Goal: Information Seeking & Learning: Learn about a topic

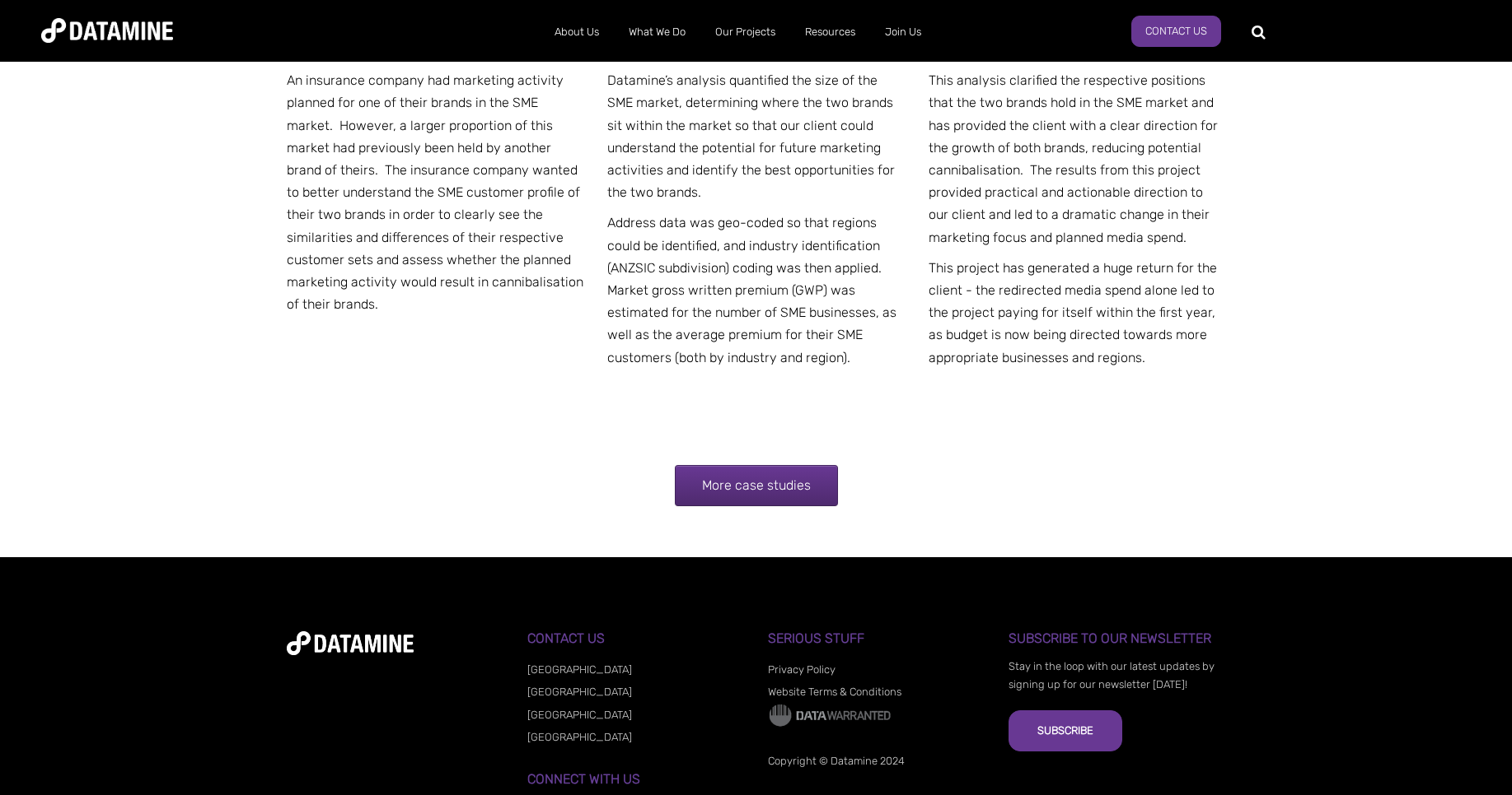
scroll to position [2214, 0]
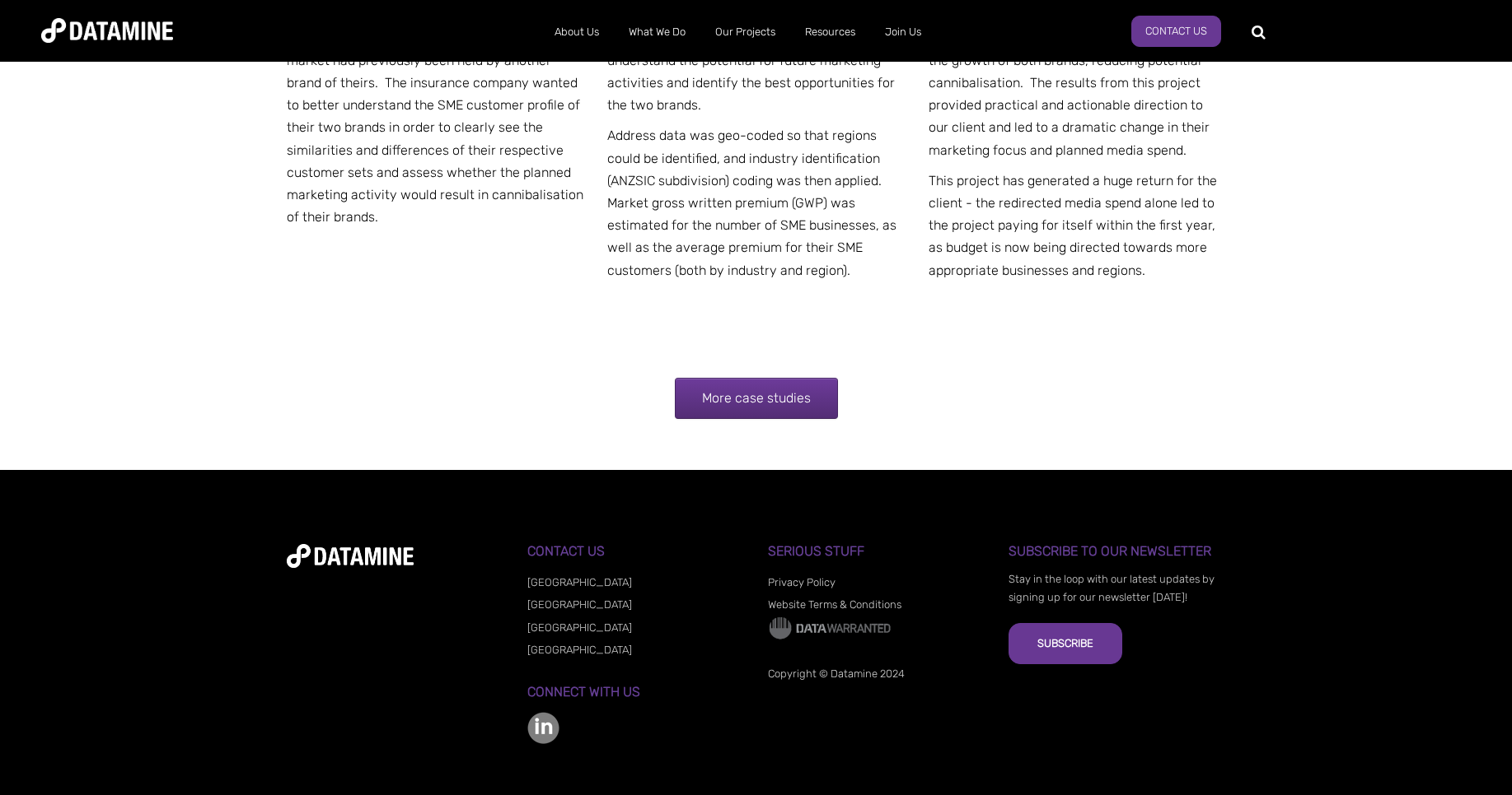
click at [768, 378] on link "More case studies" at bounding box center [756, 398] width 163 height 41
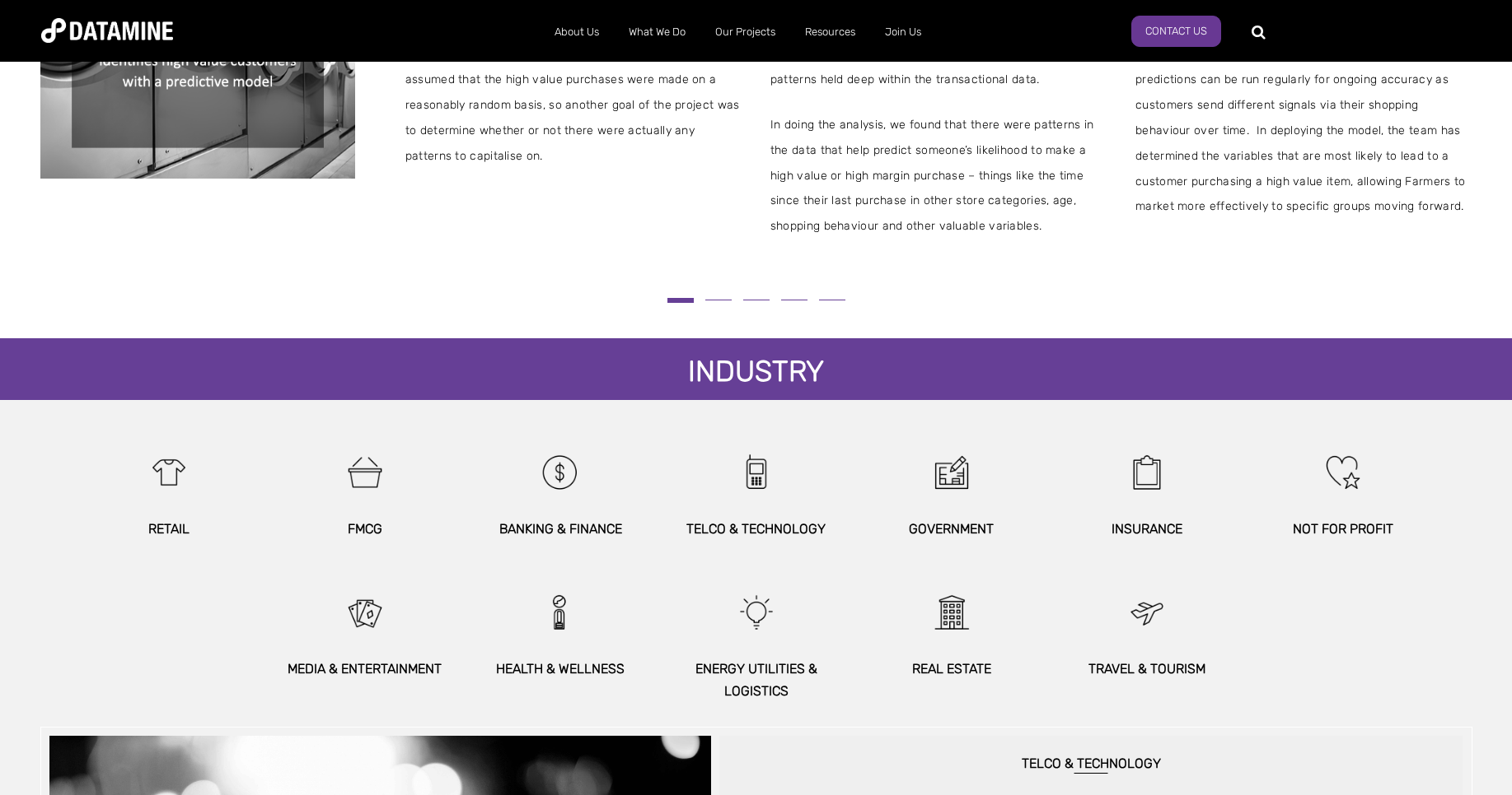
scroll to position [494, 0]
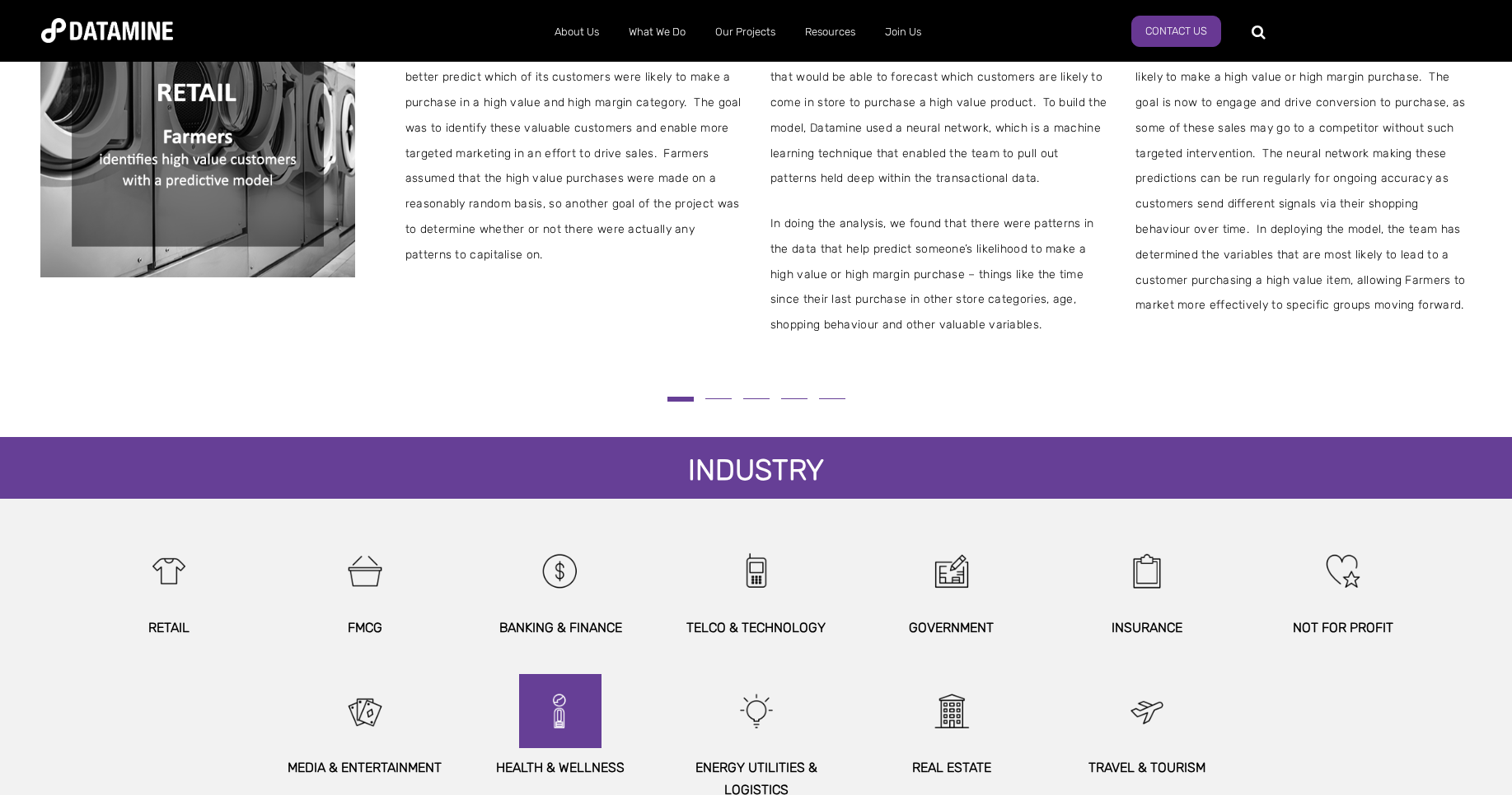
click at [535, 747] on img at bounding box center [560, 711] width 71 height 74
click at [574, 697] on img at bounding box center [560, 711] width 71 height 74
click at [555, 766] on p "HEALTH & WELLNESS" at bounding box center [560, 768] width 177 height 22
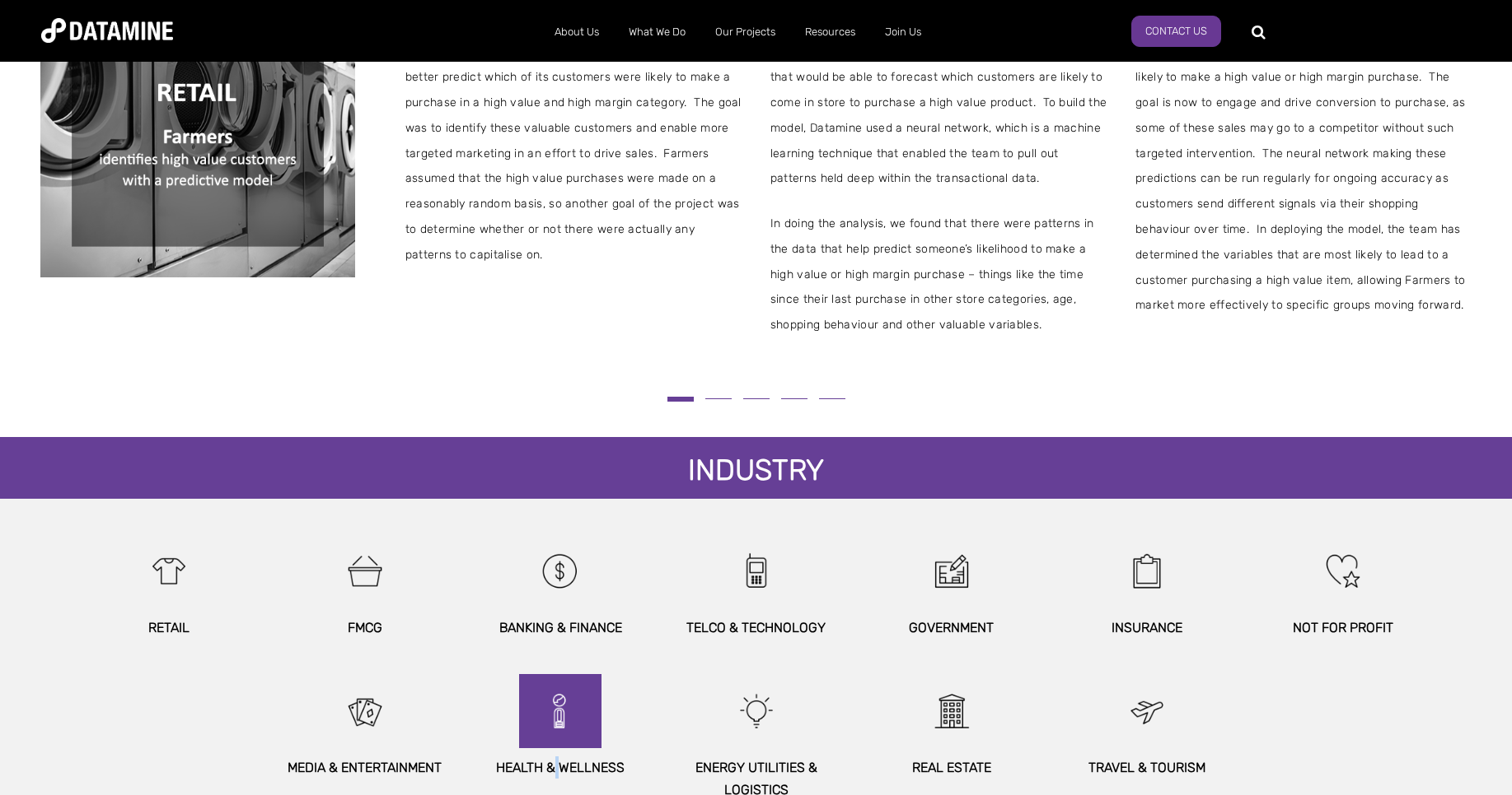
click at [548, 708] on img at bounding box center [560, 711] width 71 height 74
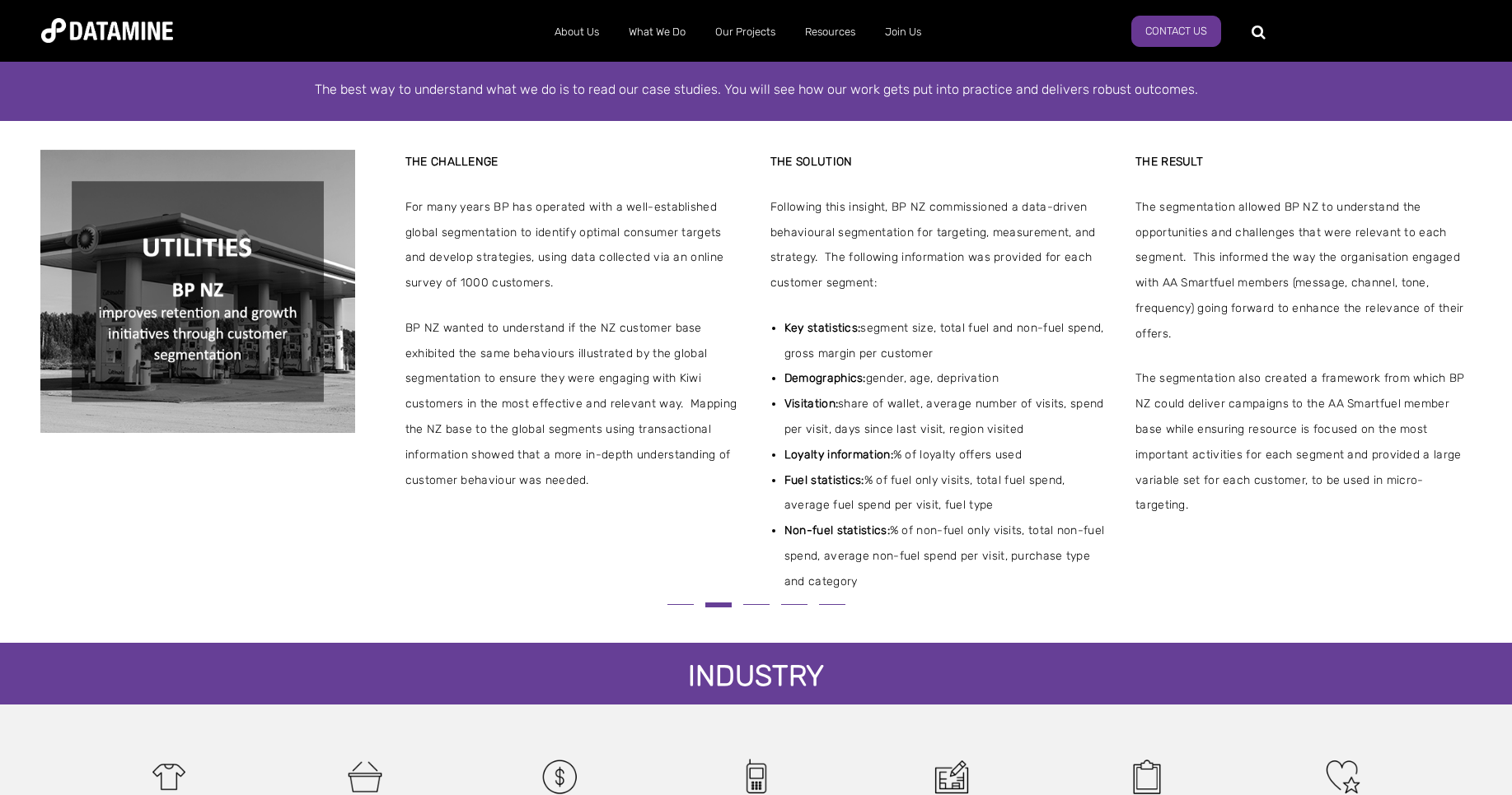
scroll to position [297, 0]
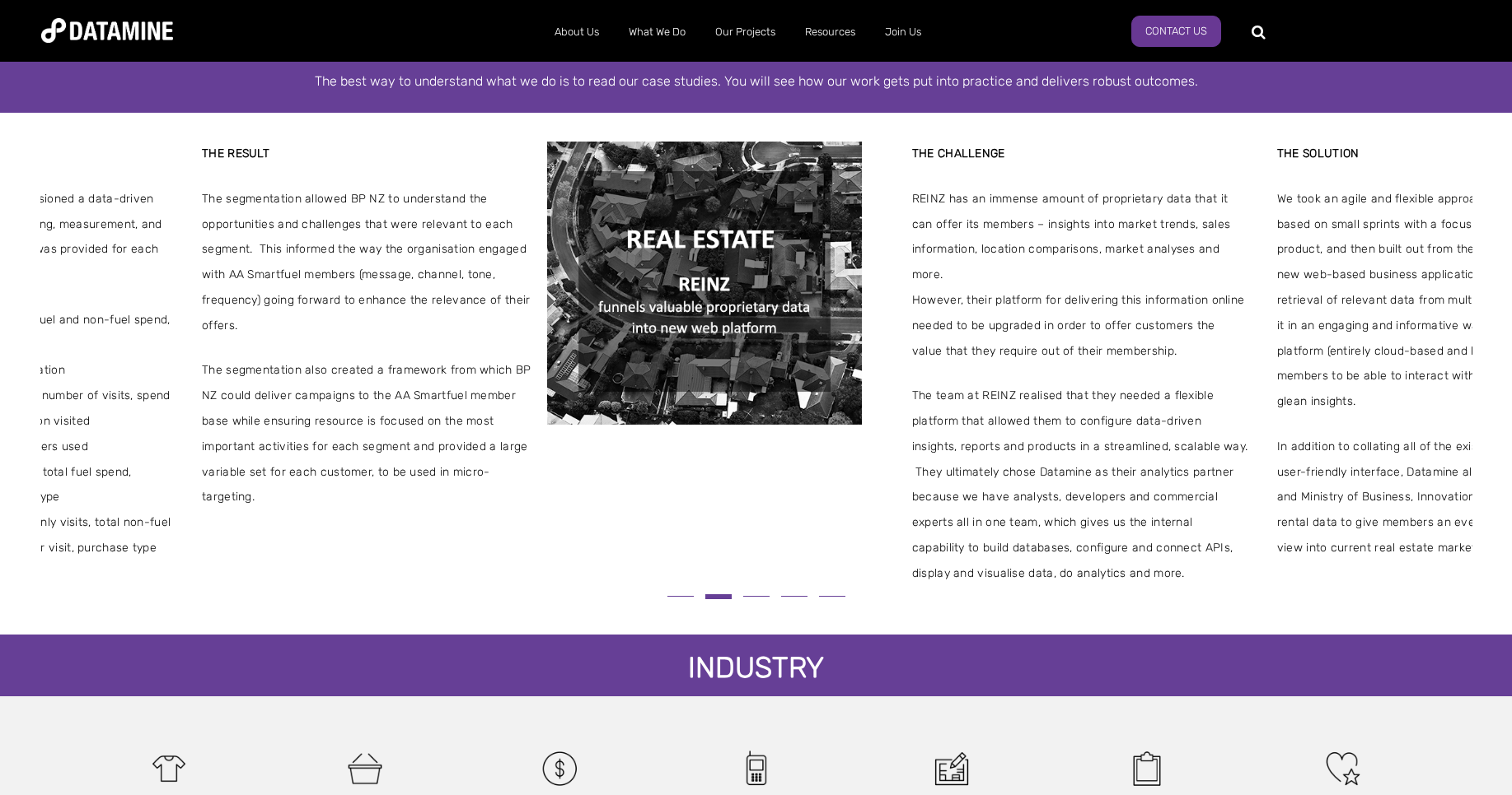
drag, startPoint x: 875, startPoint y: 343, endPoint x: -58, endPoint y: 256, distance: 937.0
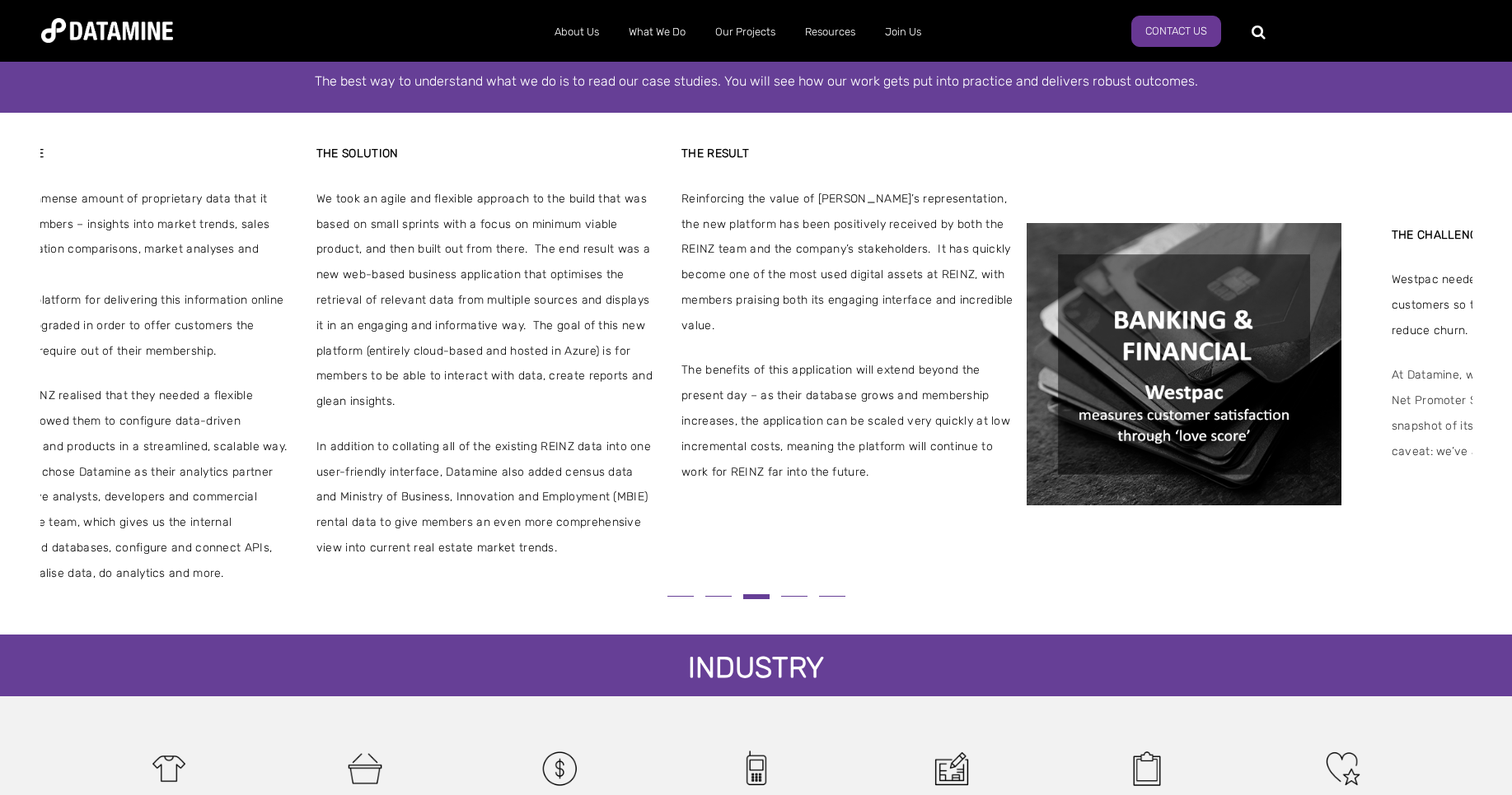
drag, startPoint x: 1064, startPoint y: 303, endPoint x: -58, endPoint y: 152, distance: 1132.1
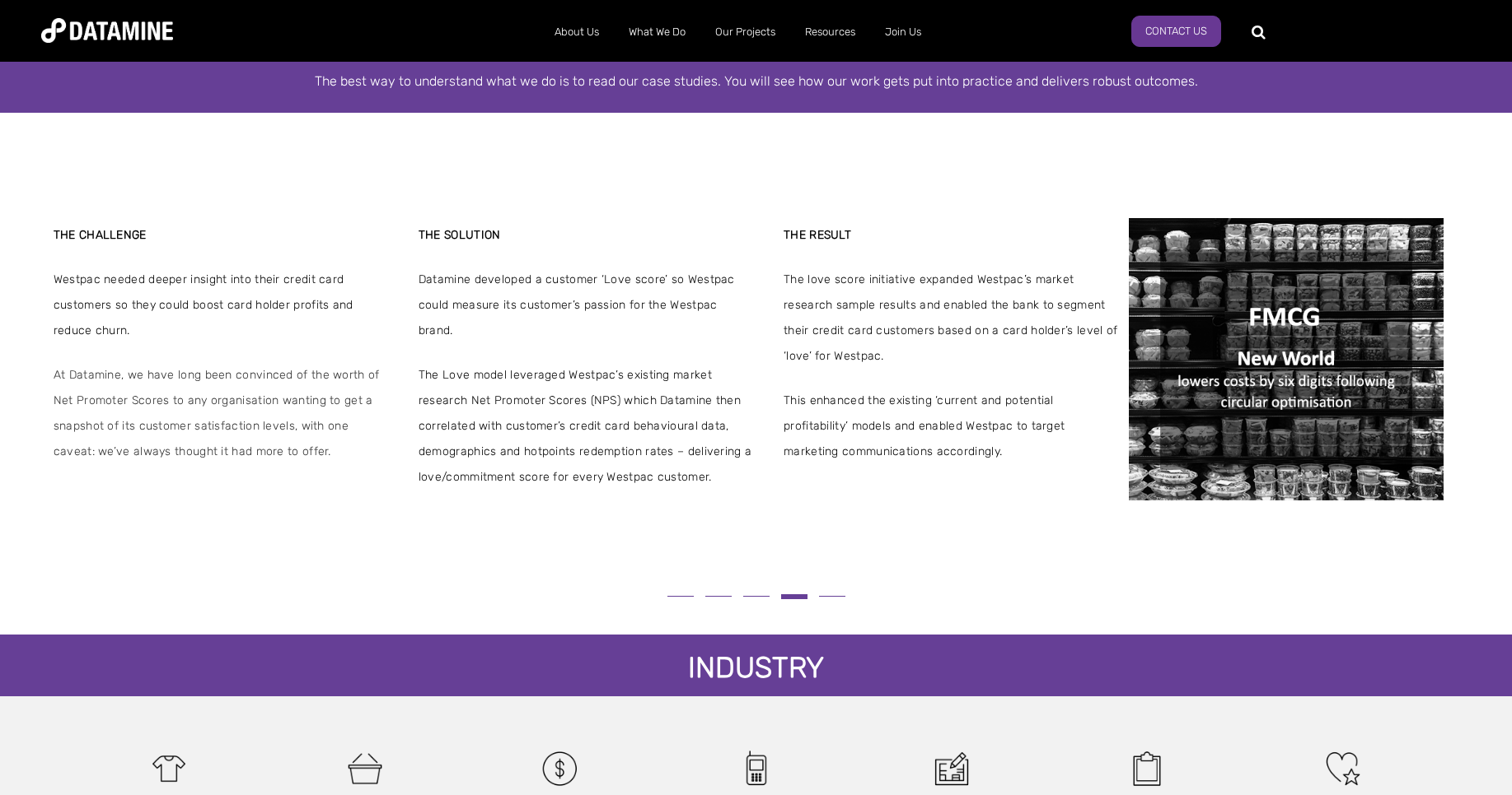
drag, startPoint x: 685, startPoint y: 238, endPoint x: 95, endPoint y: 227, distance: 590.1
click at [419, 225] on div "THE SOLUTION Datamine developed a customer ‘Love score’ so Westpac could measur…" at bounding box center [587, 364] width 336 height 283
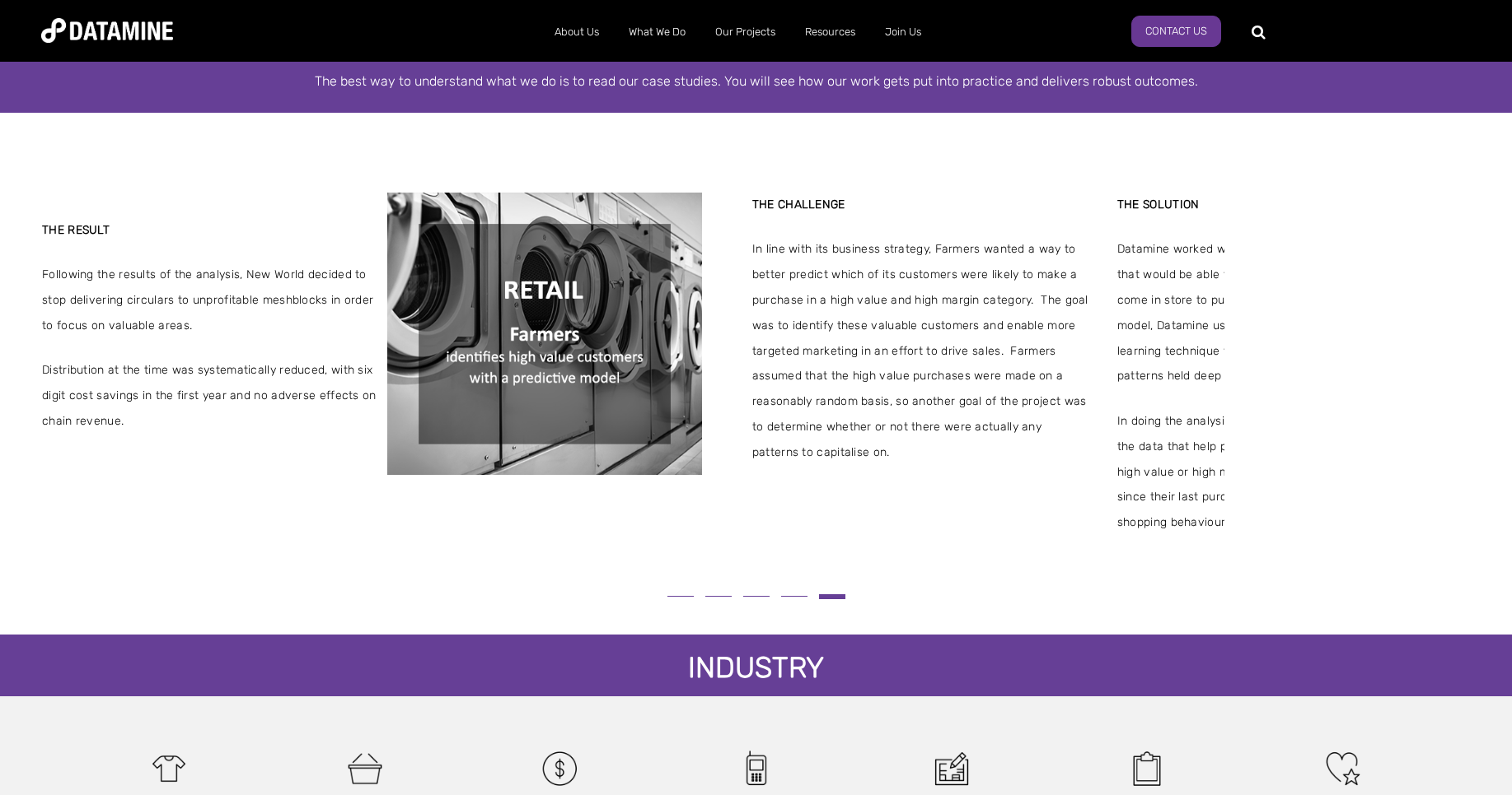
drag, startPoint x: 1202, startPoint y: 253, endPoint x: 88, endPoint y: 219, distance: 1114.5
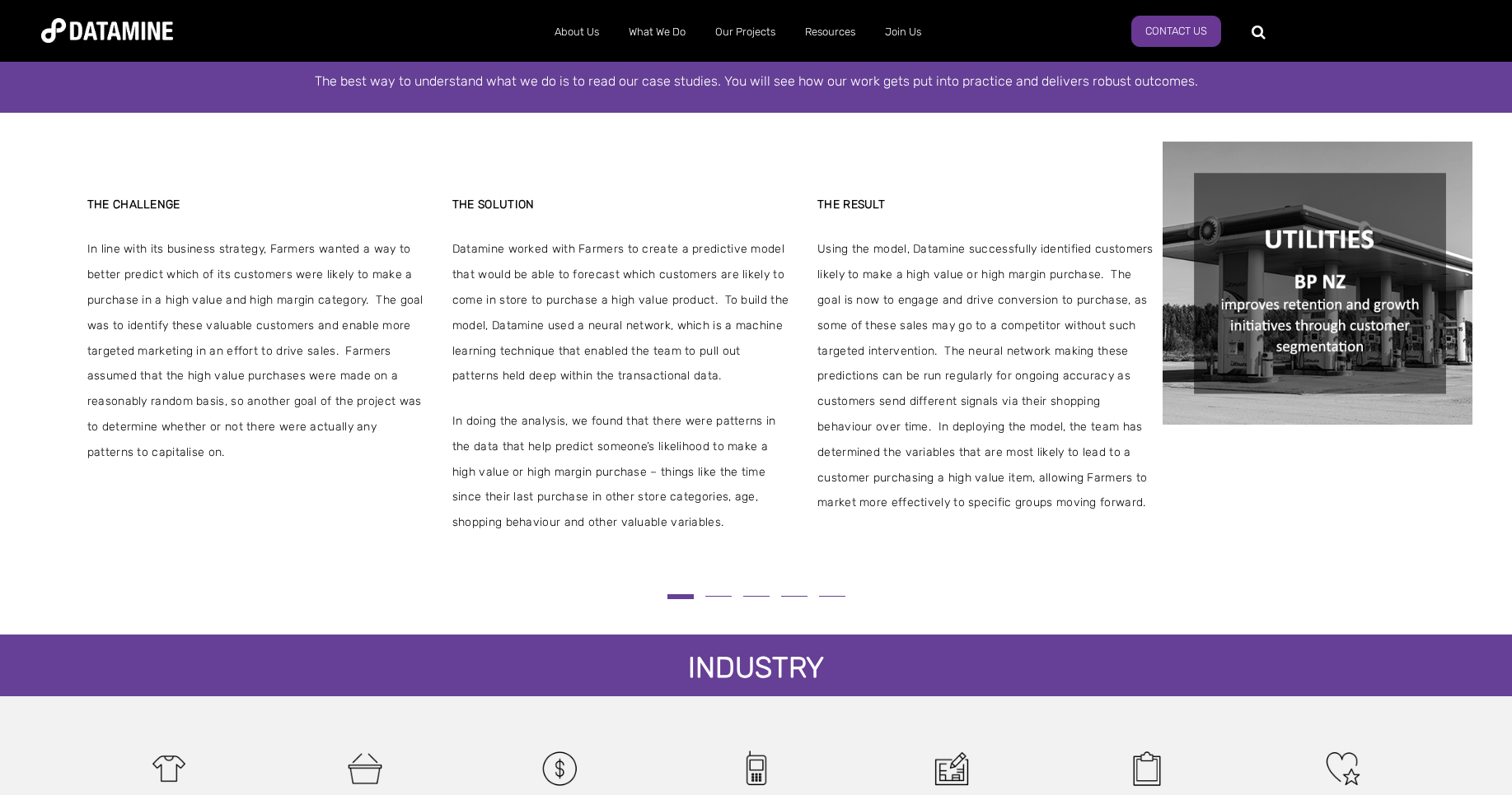
drag, startPoint x: 1146, startPoint y: 277, endPoint x: 7, endPoint y: 240, distance: 1139.6
click at [7, 240] on div "THE CHALLENGE [PERSON_NAME] has an immense amount of proprietary data that it c…" at bounding box center [756, 360] width 1512 height 493
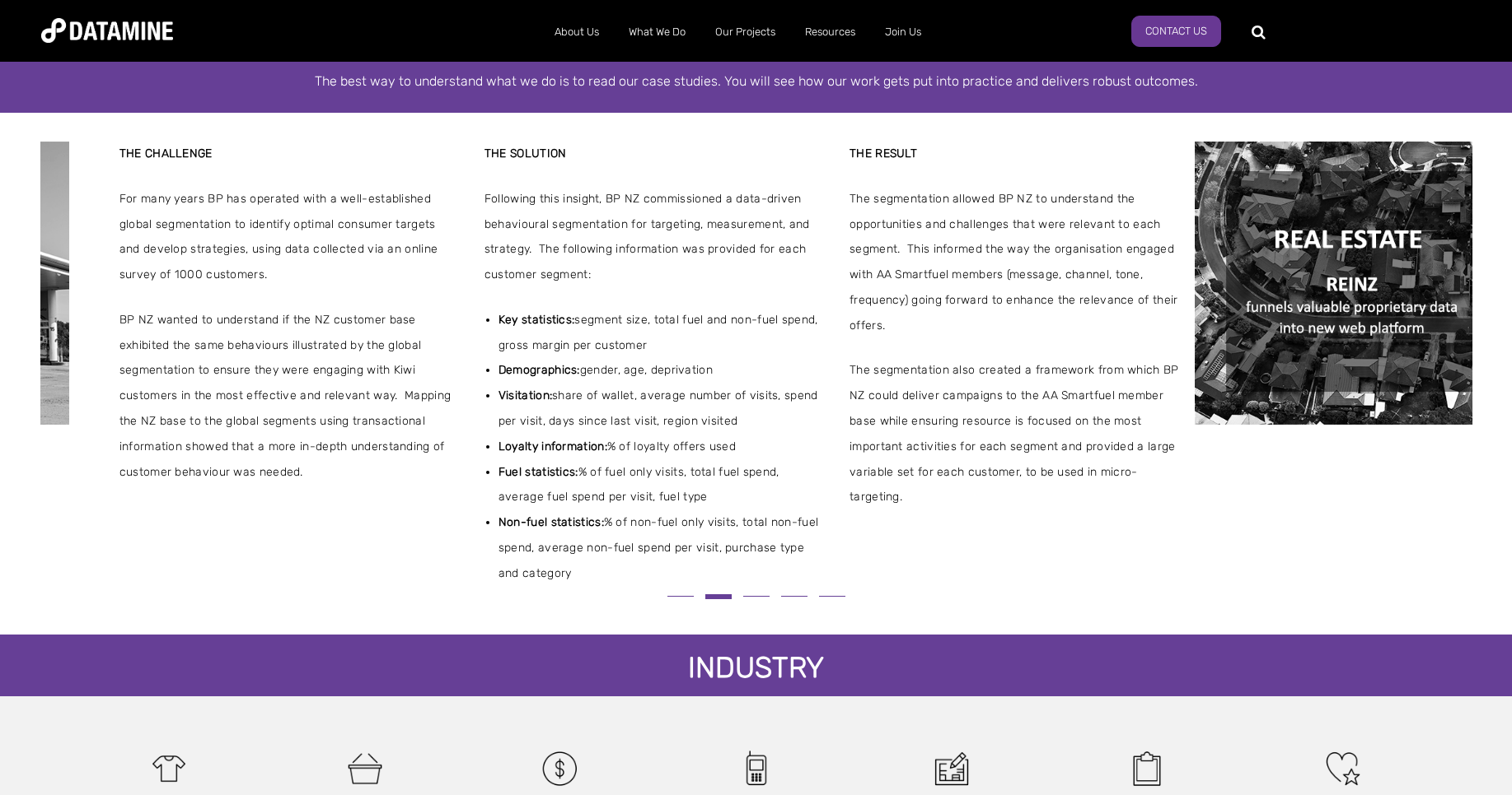
drag, startPoint x: 767, startPoint y: 288, endPoint x: -58, endPoint y: 313, distance: 825.4
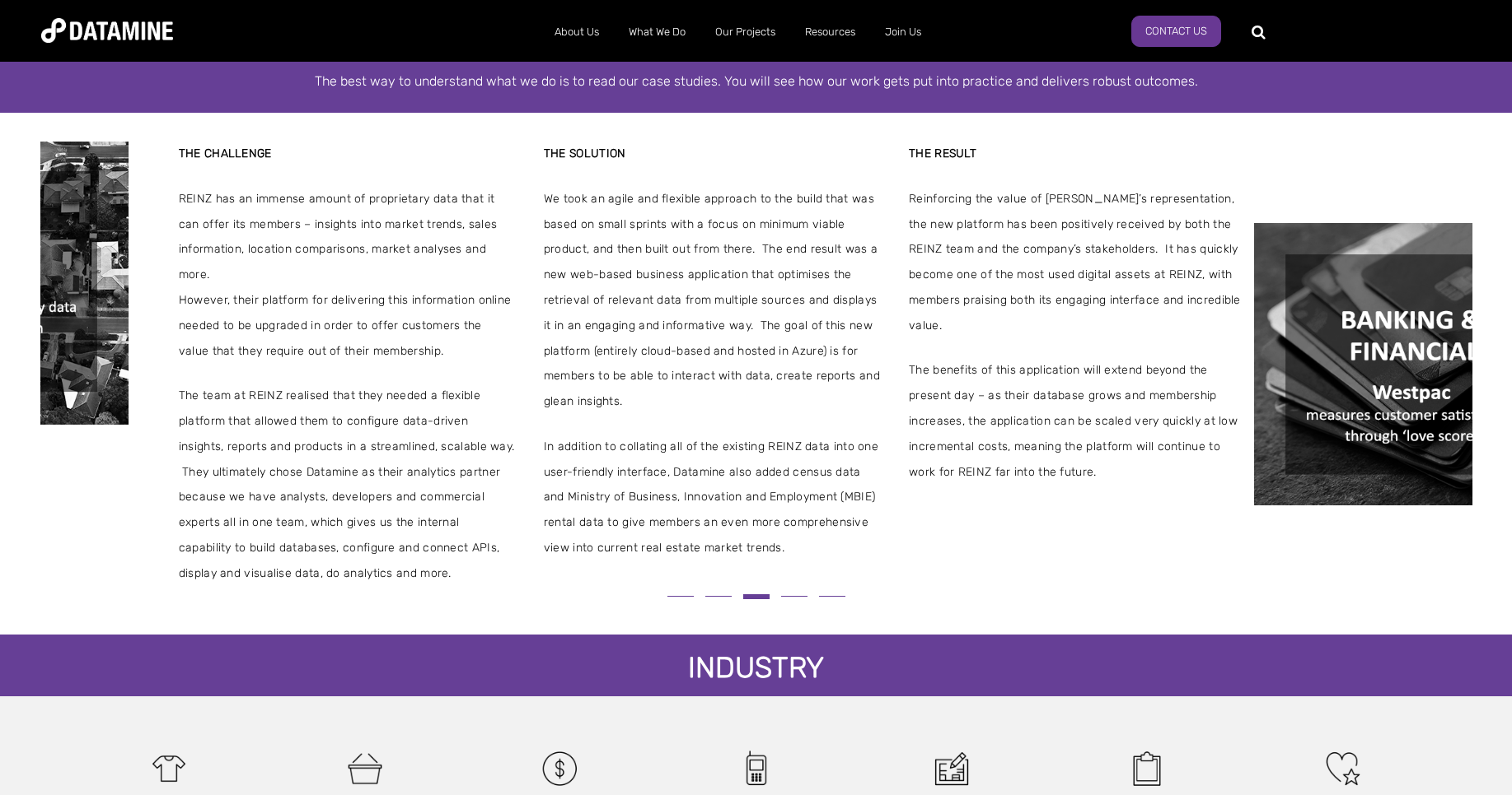
drag, startPoint x: 1099, startPoint y: 367, endPoint x: -25, endPoint y: 310, distance: 1125.4
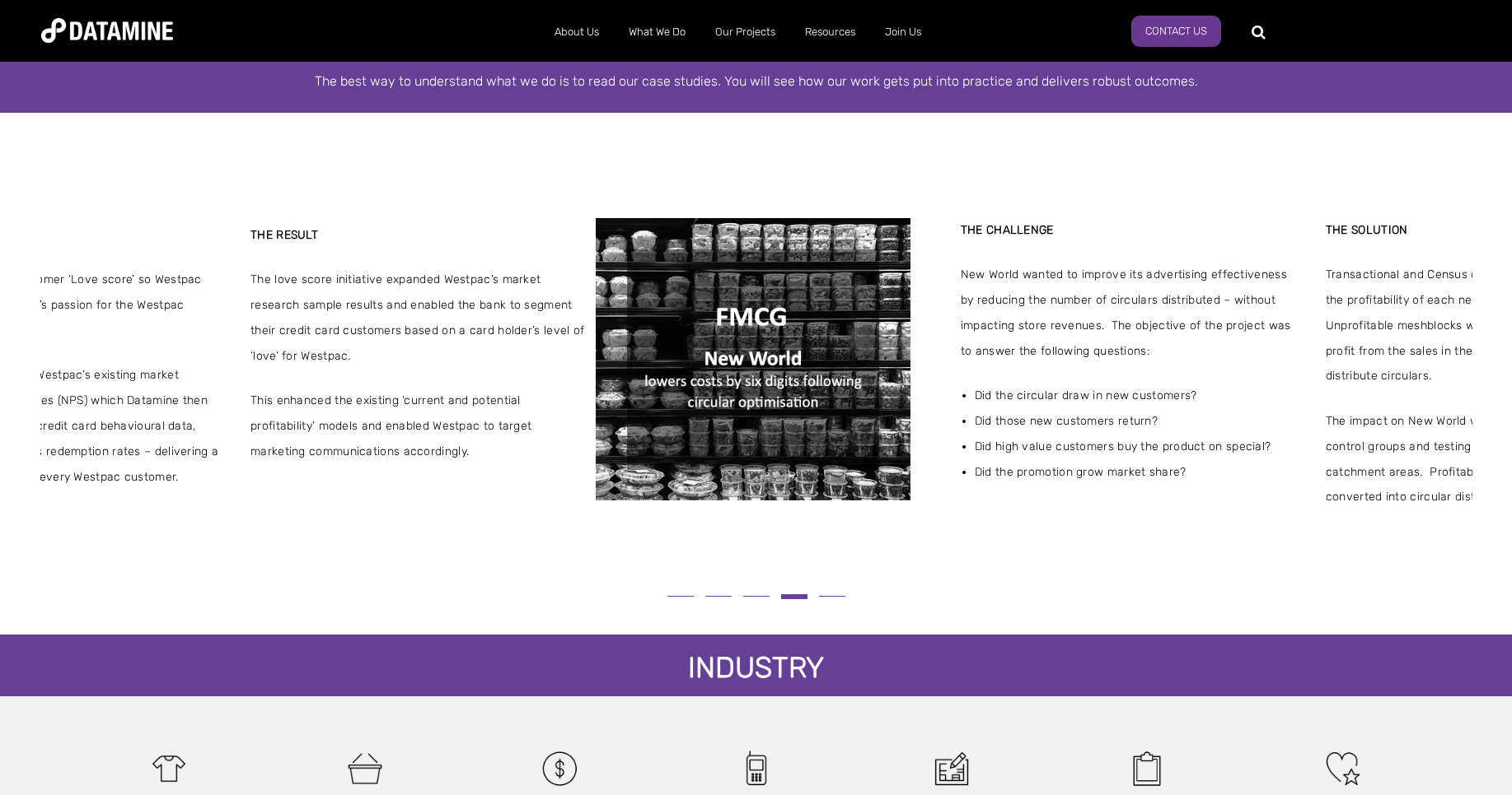
drag, startPoint x: 654, startPoint y: 307, endPoint x: 346, endPoint y: 387, distance: 318.2
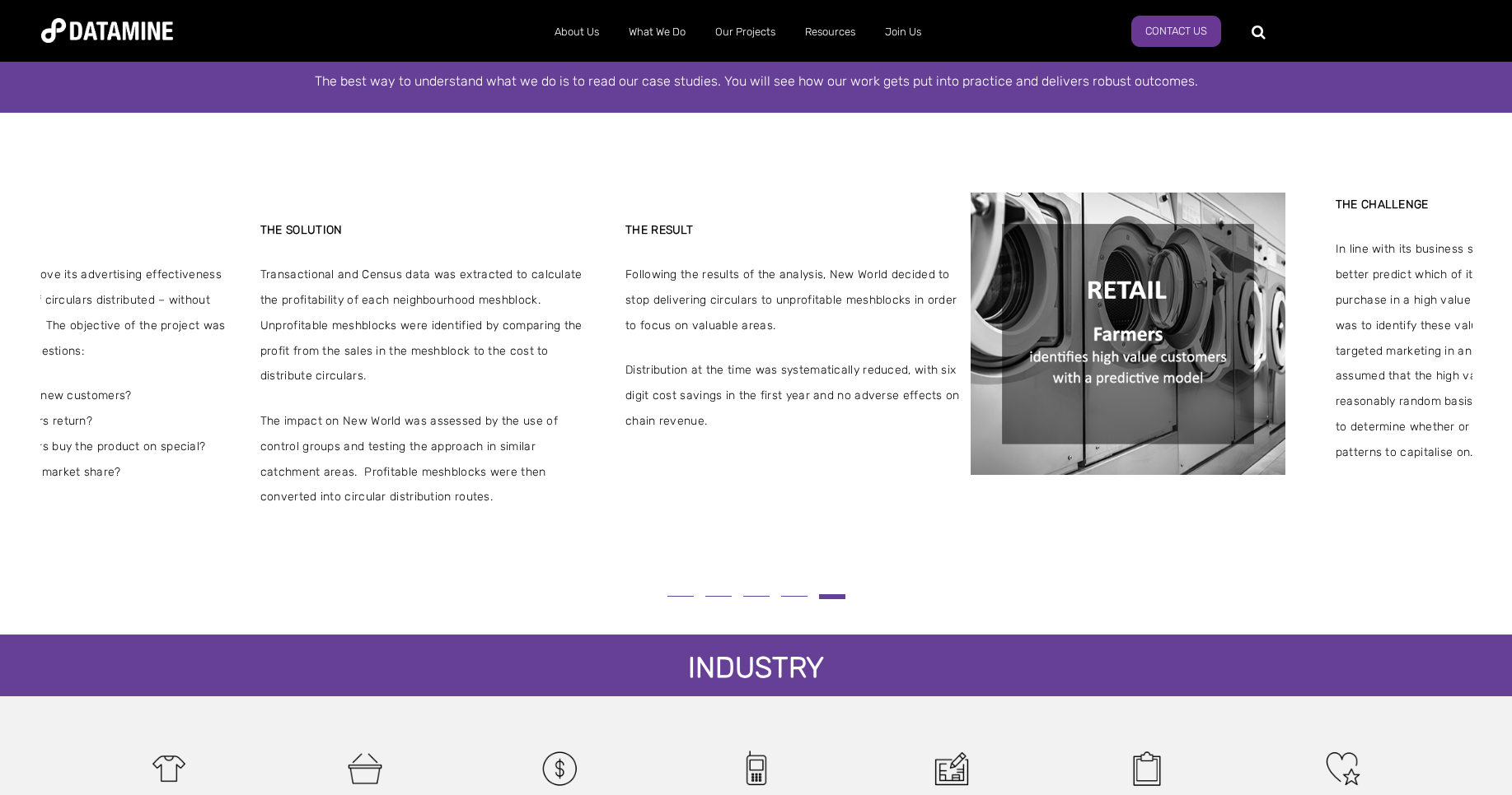
drag, startPoint x: 413, startPoint y: 391, endPoint x: 18, endPoint y: 303, distance: 404.7
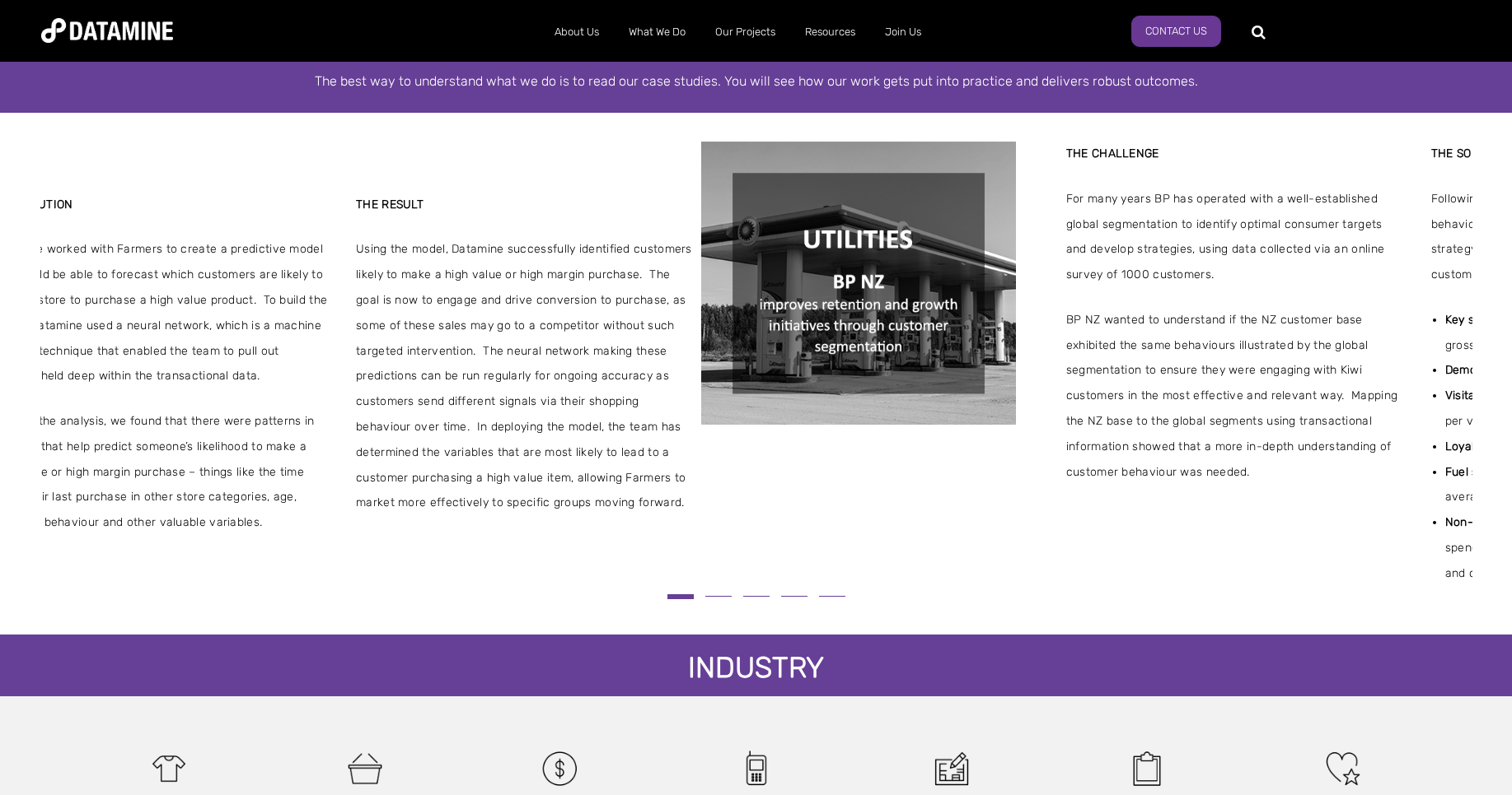
drag, startPoint x: 1235, startPoint y: 349, endPoint x: 131, endPoint y: 329, distance: 1104.2
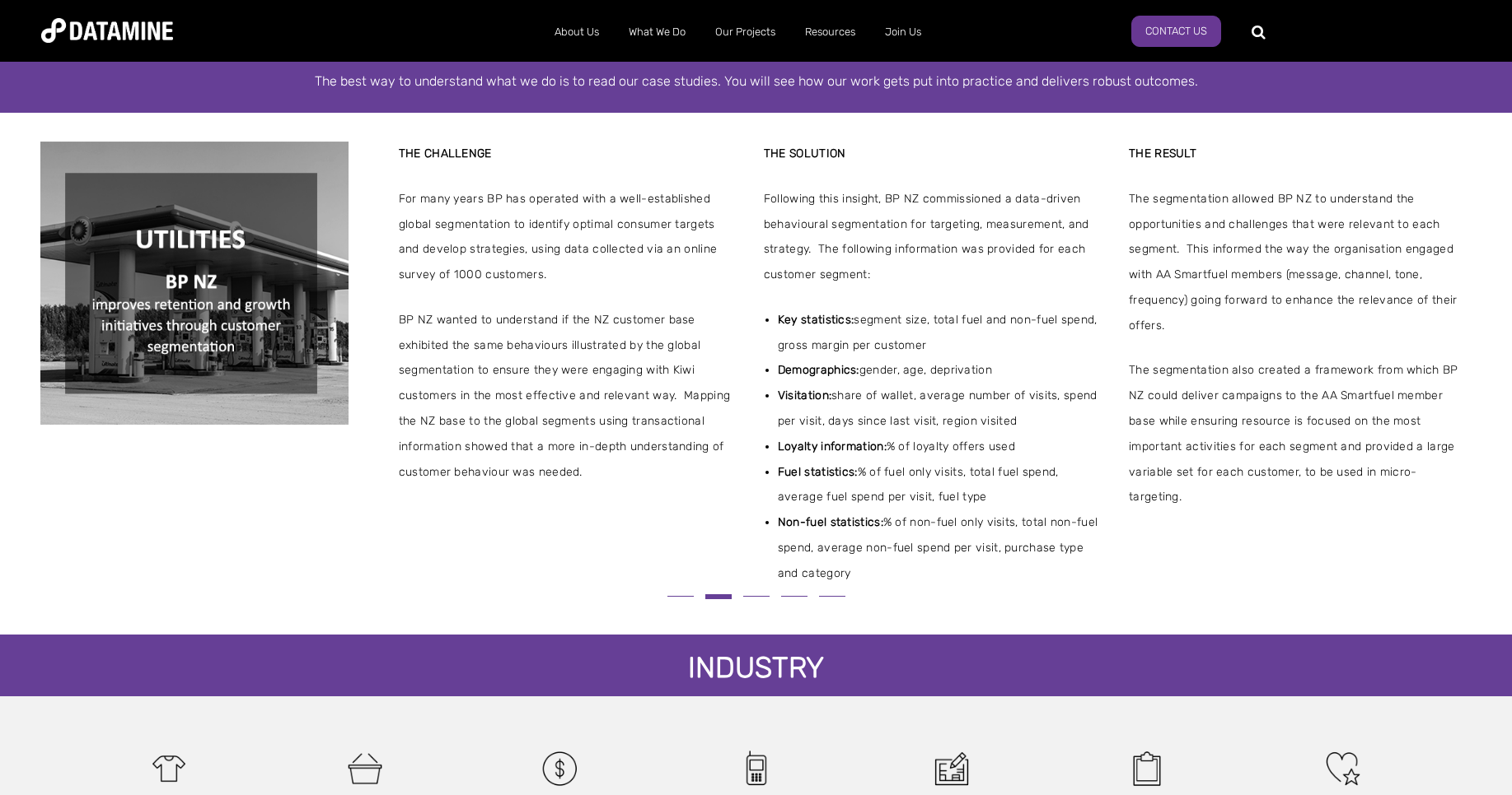
drag, startPoint x: 801, startPoint y: 246, endPoint x: 106, endPoint y: 268, distance: 695.3
click at [763, 224] on span "Following this insight, BP NZ commissioned a data-driven behavioural segmentati…" at bounding box center [931, 237] width 336 height 101
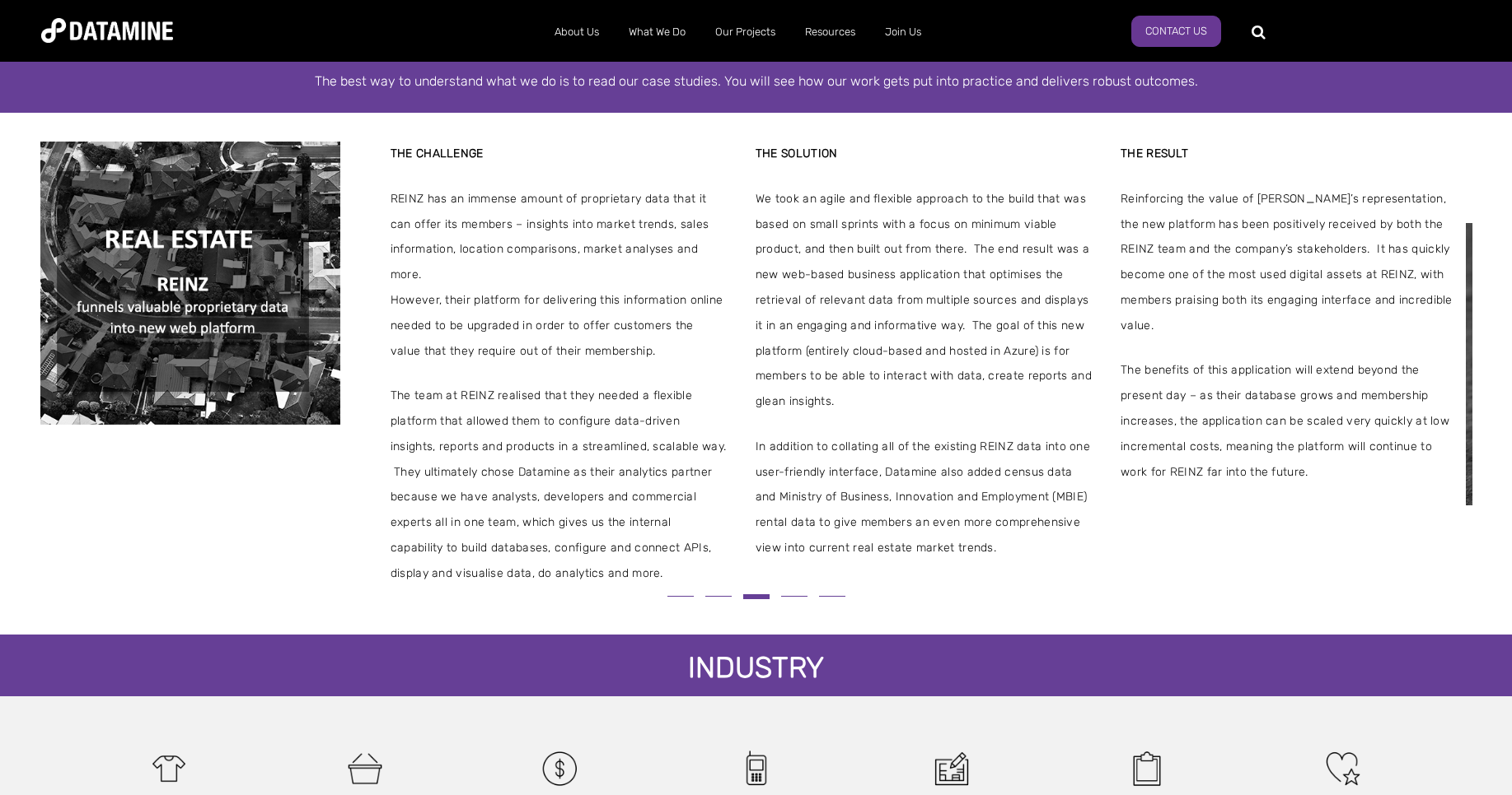
drag, startPoint x: 707, startPoint y: 224, endPoint x: 520, endPoint y: 254, distance: 189.4
click at [537, 253] on span "REINZ has an immense amount of proprietary data that it can offer its members –…" at bounding box center [559, 237] width 336 height 101
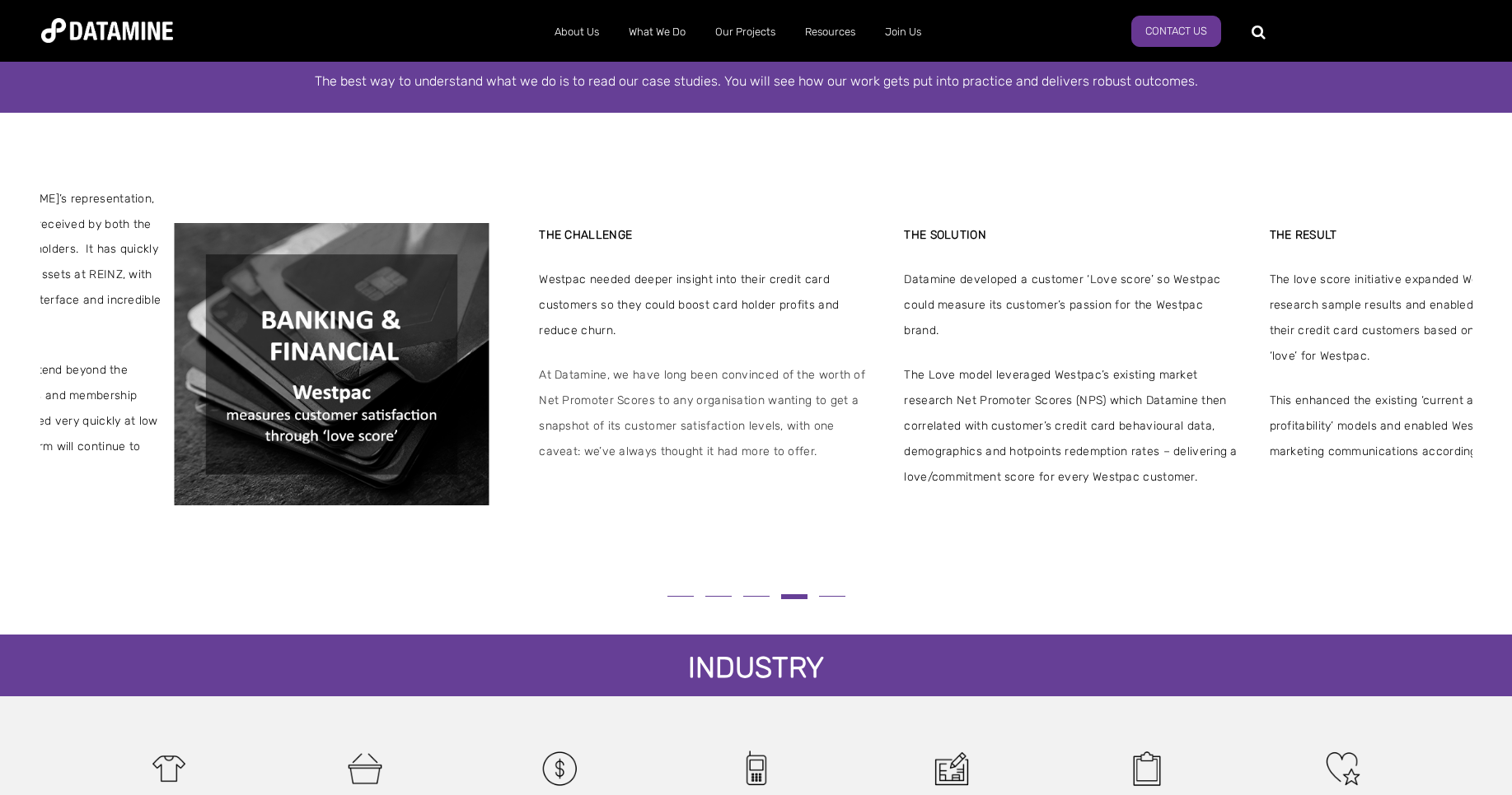
drag, startPoint x: 512, startPoint y: 254, endPoint x: 500, endPoint y: 258, distance: 12.6
click at [500, 258] on div "THE CHALLENGE Westpac needed deeper insight into their credit card customers so…" at bounding box center [889, 364] width 1432 height 283
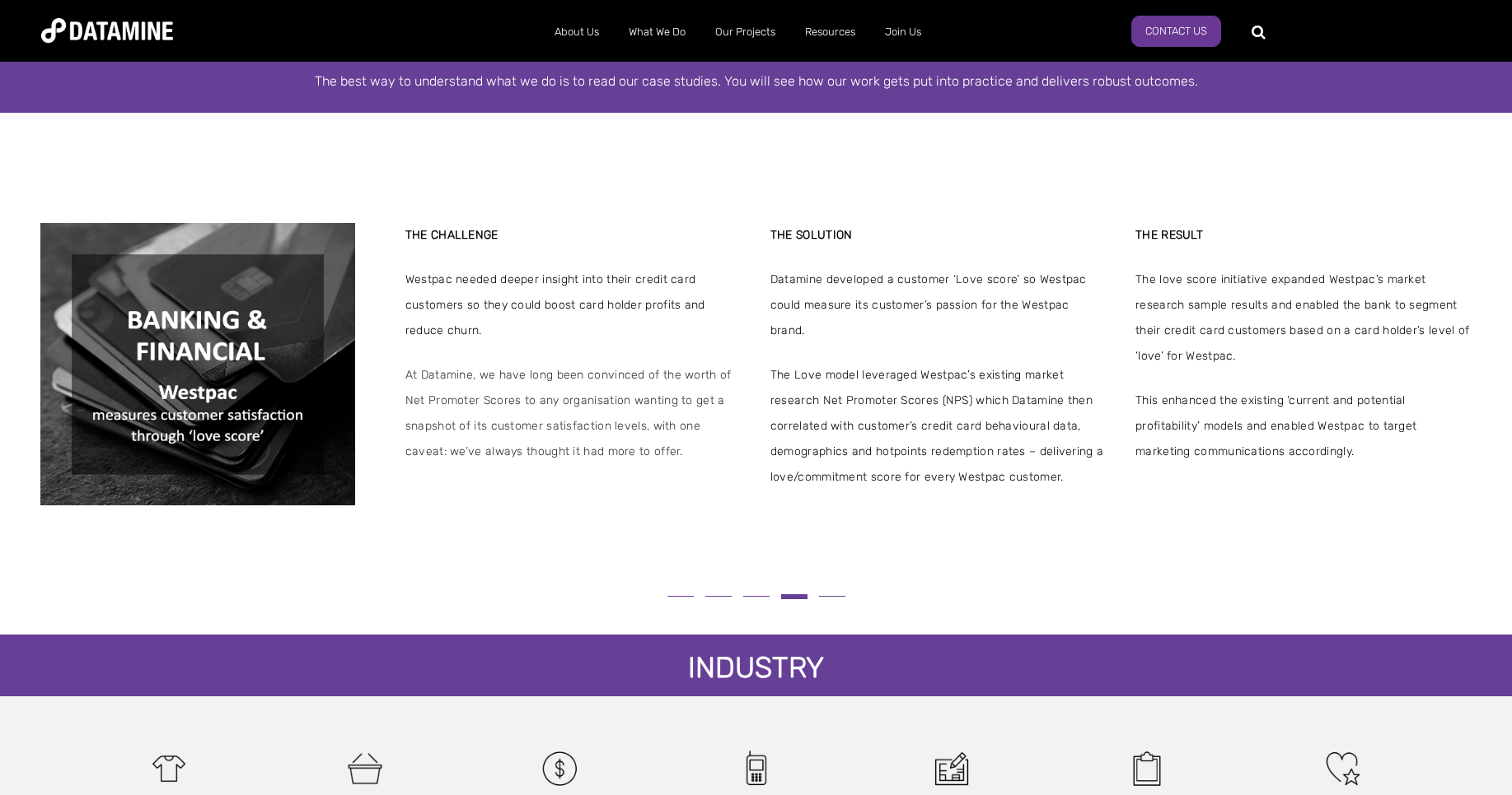
click at [501, 251] on div "THE CHALLENGE Westpac needed deeper insight into their credit card customers so…" at bounding box center [574, 364] width 336 height 283
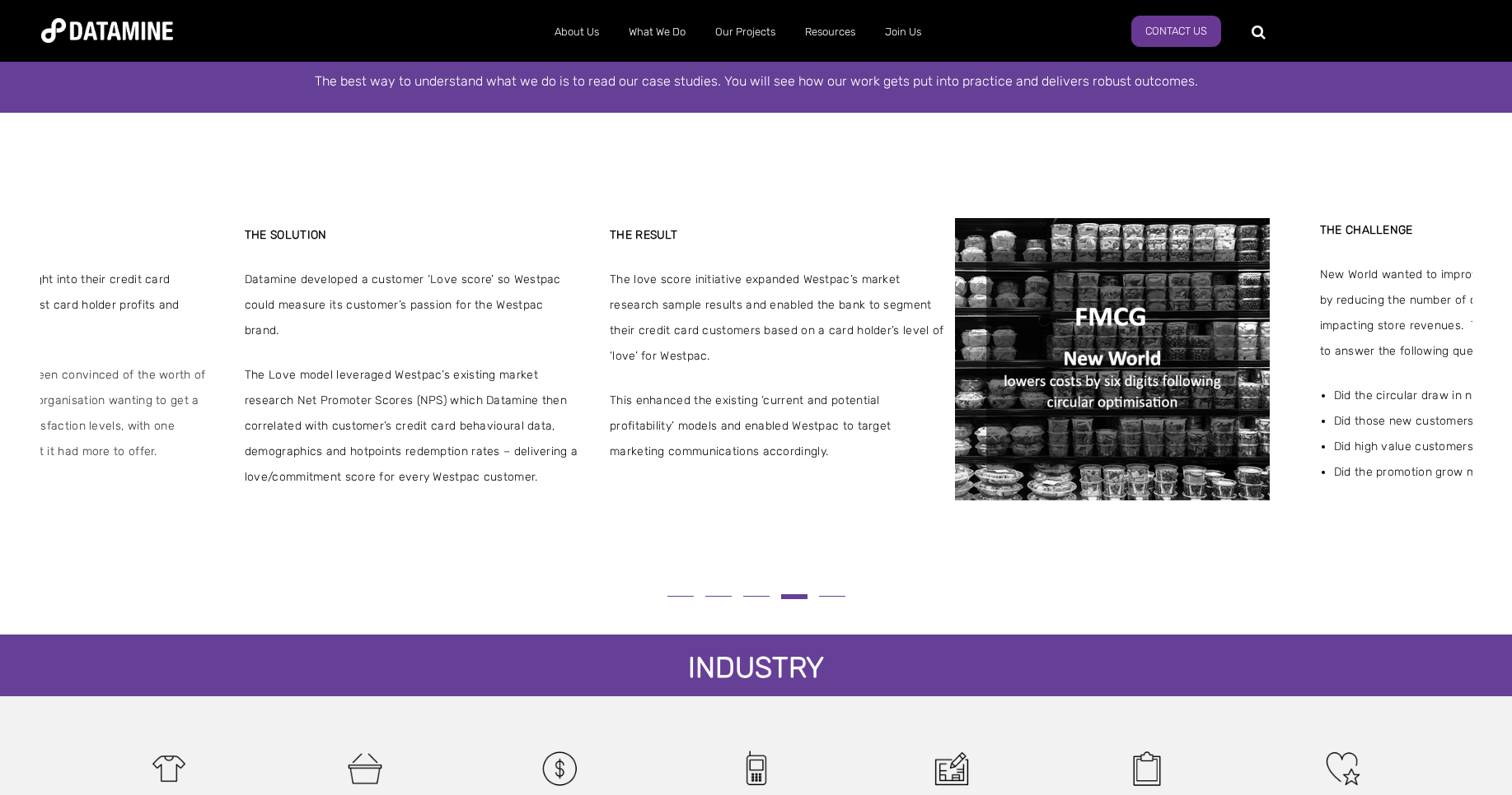
drag, startPoint x: 1300, startPoint y: 356, endPoint x: 499, endPoint y: 347, distance: 801.1
click at [717, 420] on div "THE RESULT The love score initiative expanded Westpac’s market research sample …" at bounding box center [777, 364] width 336 height 283
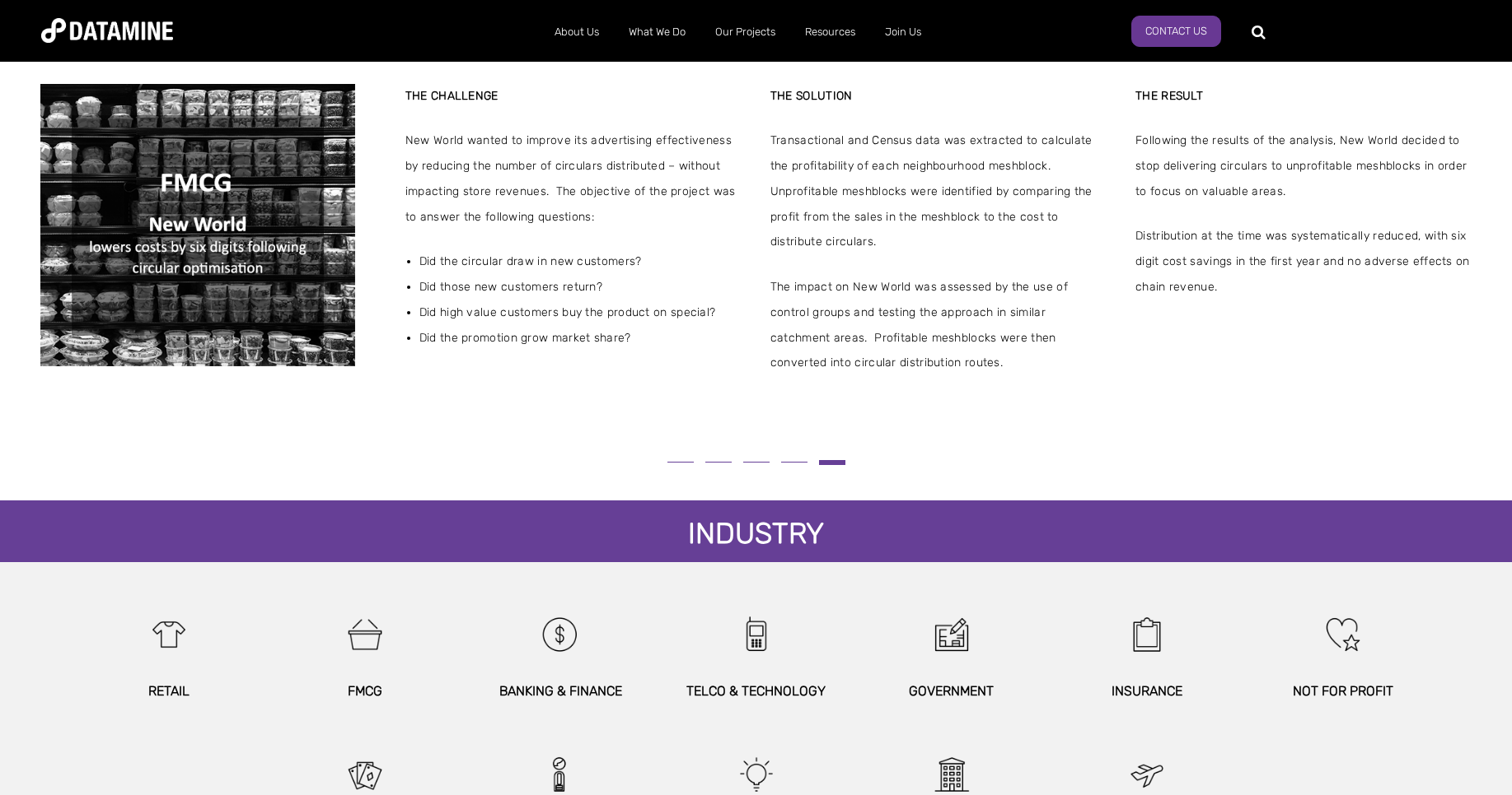
scroll to position [396, 0]
